Goal: Task Accomplishment & Management: Manage account settings

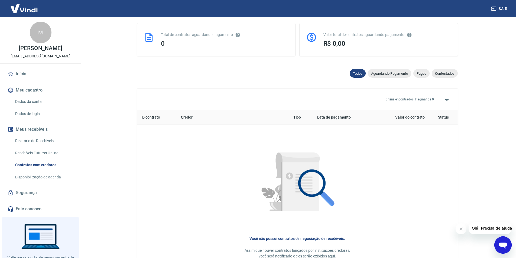
scroll to position [109, 0]
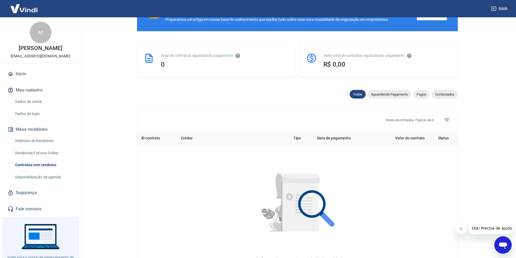
click at [32, 199] on link "Segurança" at bounding box center [41, 193] width 68 height 12
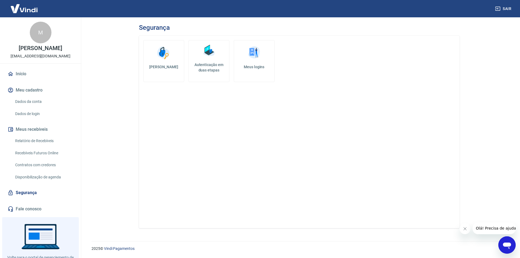
click at [210, 65] on h5 "Autenticação em duas etapas" at bounding box center [209, 67] width 36 height 11
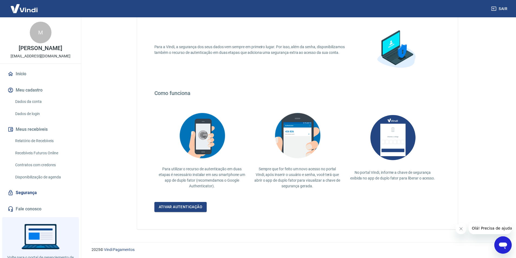
scroll to position [36, 0]
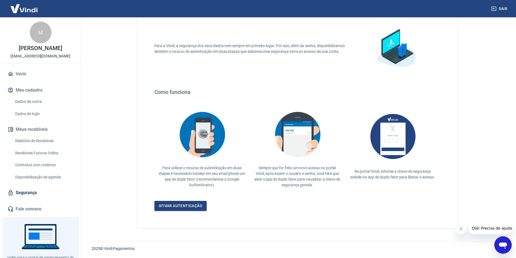
click at [51, 180] on link "Disponibilização de agenda" at bounding box center [44, 177] width 62 height 11
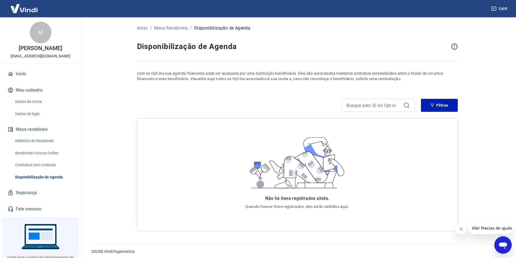
click at [35, 171] on link "Contratos com credores" at bounding box center [44, 165] width 62 height 11
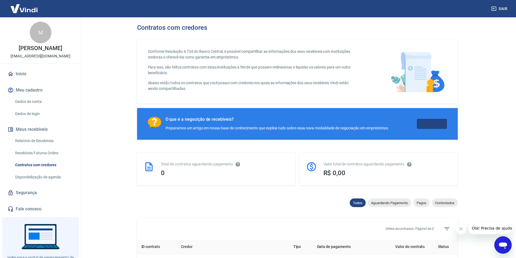
click at [431, 128] on link "Saiba Mais" at bounding box center [432, 124] width 30 height 10
click at [29, 9] on img at bounding box center [24, 8] width 35 height 17
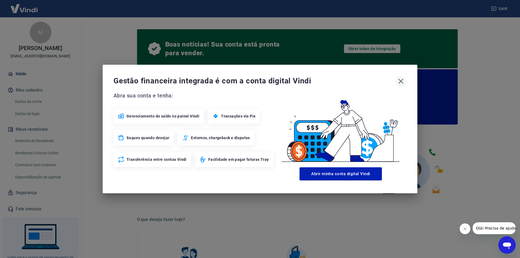
click at [399, 79] on icon "button" at bounding box center [401, 81] width 9 height 9
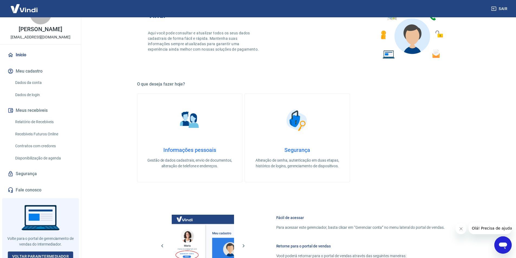
scroll to position [28, 0]
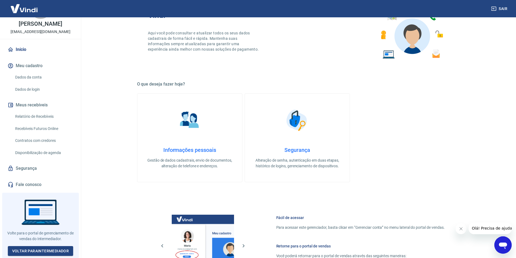
click at [48, 21] on p "[PERSON_NAME]" at bounding box center [40, 24] width 43 height 6
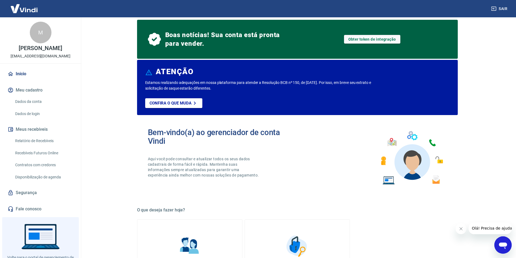
scroll to position [0, 0]
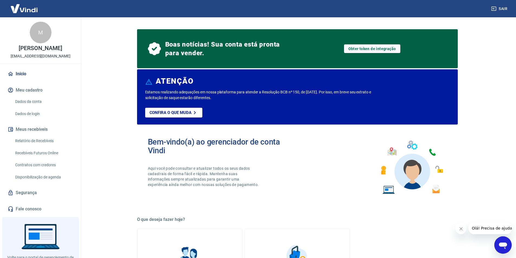
click at [18, 80] on link "Início" at bounding box center [41, 74] width 68 height 12
click at [35, 107] on link "Dados da conta" at bounding box center [44, 101] width 62 height 11
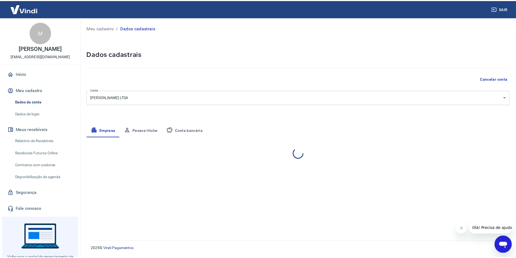
select select "GO"
select select "business"
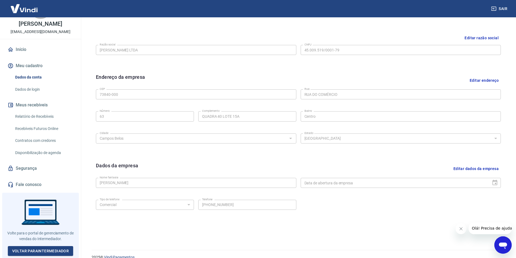
scroll to position [132, 0]
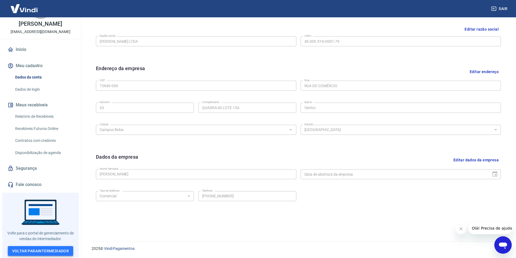
click at [43, 248] on link "Voltar para Intermediador" at bounding box center [41, 251] width 66 height 10
